Goal: Transaction & Acquisition: Download file/media

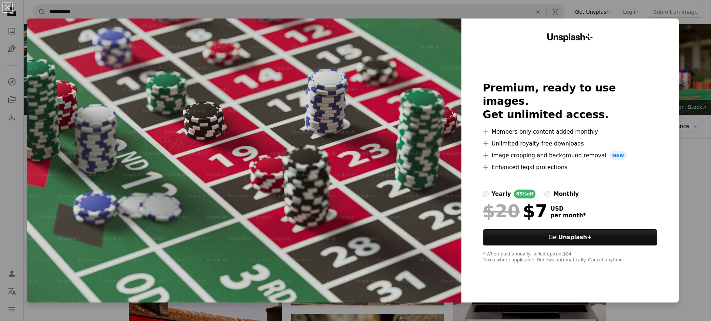
click at [7, 7] on button "An X shape" at bounding box center [7, 7] width 9 height 9
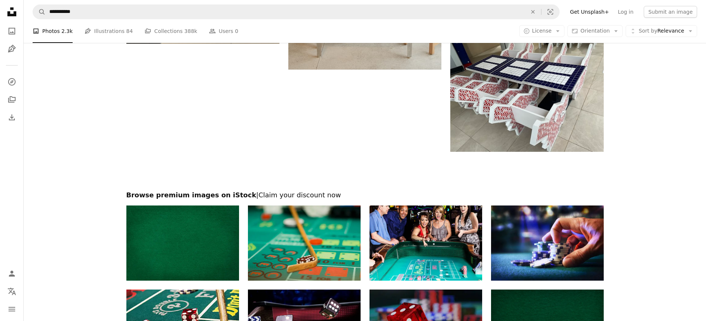
scroll to position [1350, 0]
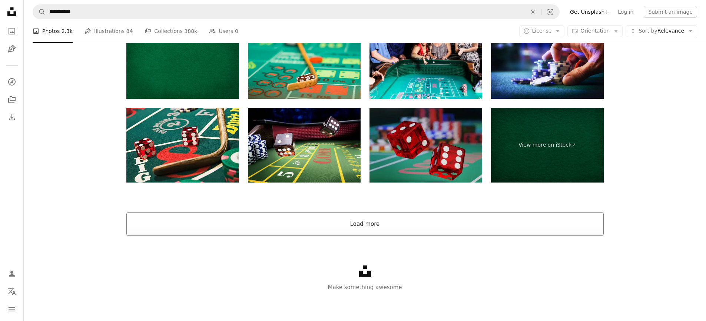
click at [370, 225] on button "Load more" at bounding box center [364, 224] width 477 height 24
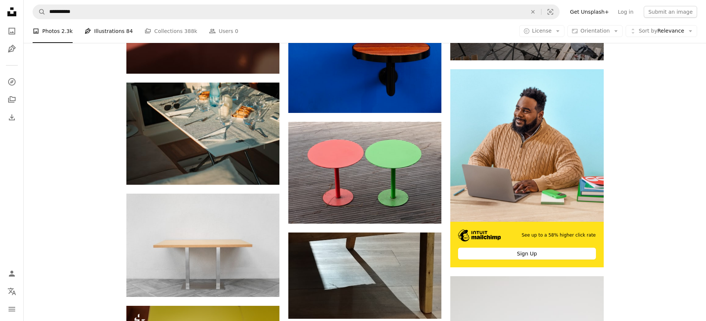
scroll to position [2683, 0]
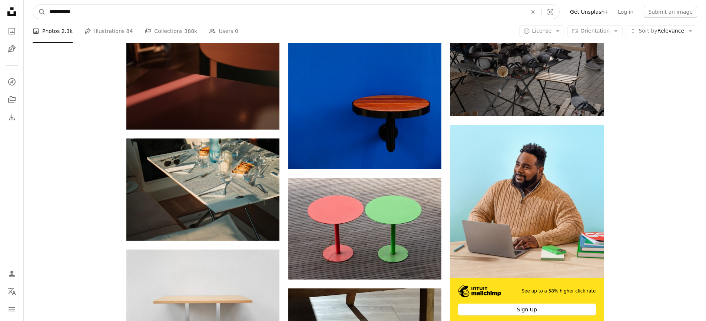
drag, startPoint x: 91, startPoint y: 8, endPoint x: 0, endPoint y: 9, distance: 90.8
click at [0, 9] on div "**********" at bounding box center [353, 107] width 706 height 5581
type input "********"
click button "A magnifying glass" at bounding box center [39, 12] width 13 height 14
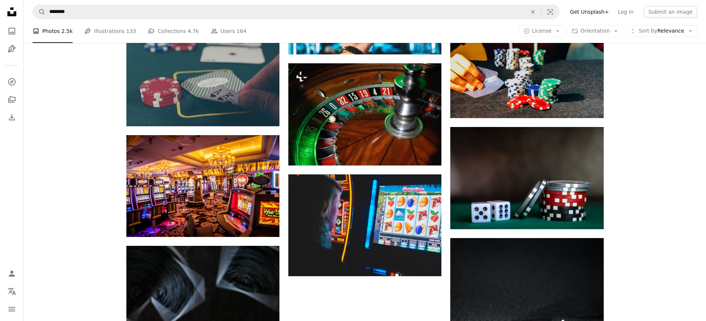
scroll to position [741, 0]
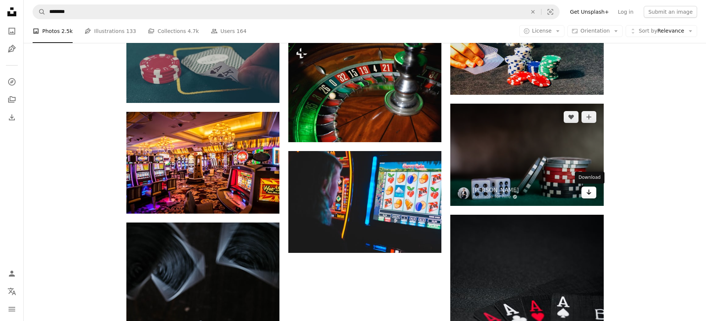
click at [589, 194] on icon "Download" at bounding box center [588, 192] width 5 height 5
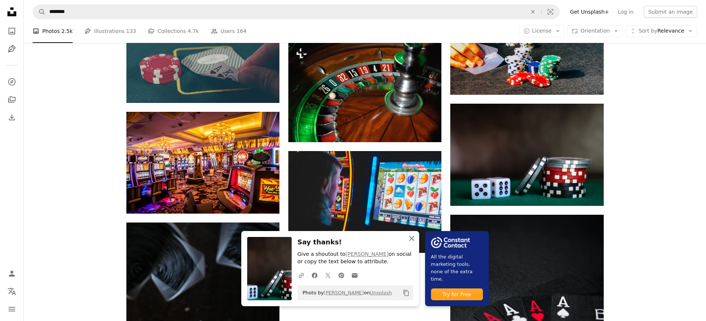
click at [413, 237] on icon "button" at bounding box center [411, 238] width 5 height 5
